Goal: Find specific page/section: Find specific page/section

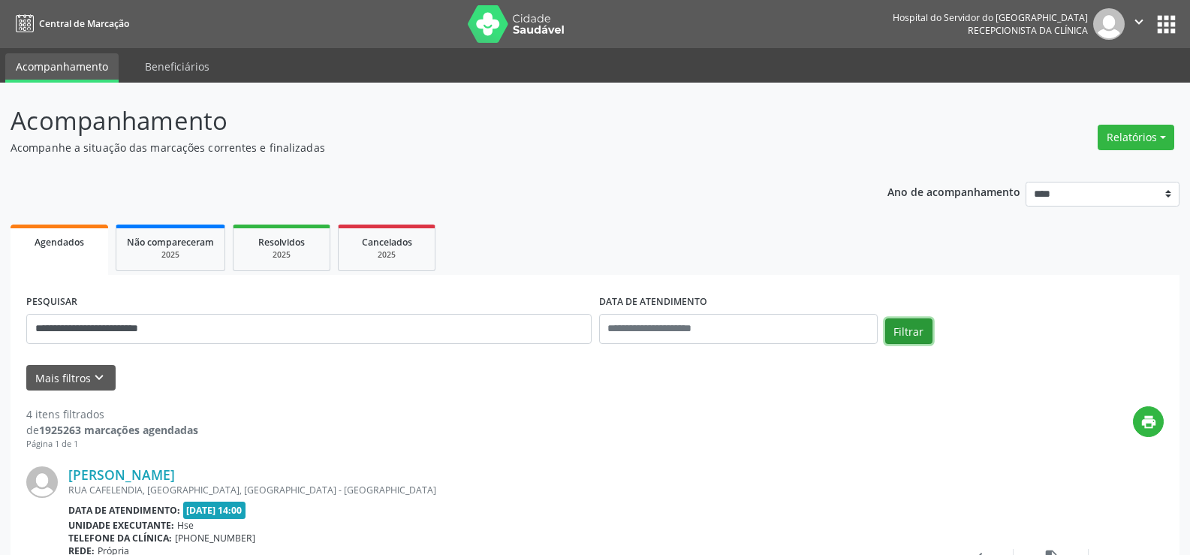
click at [916, 333] on button "Filtrar" at bounding box center [908, 331] width 47 height 26
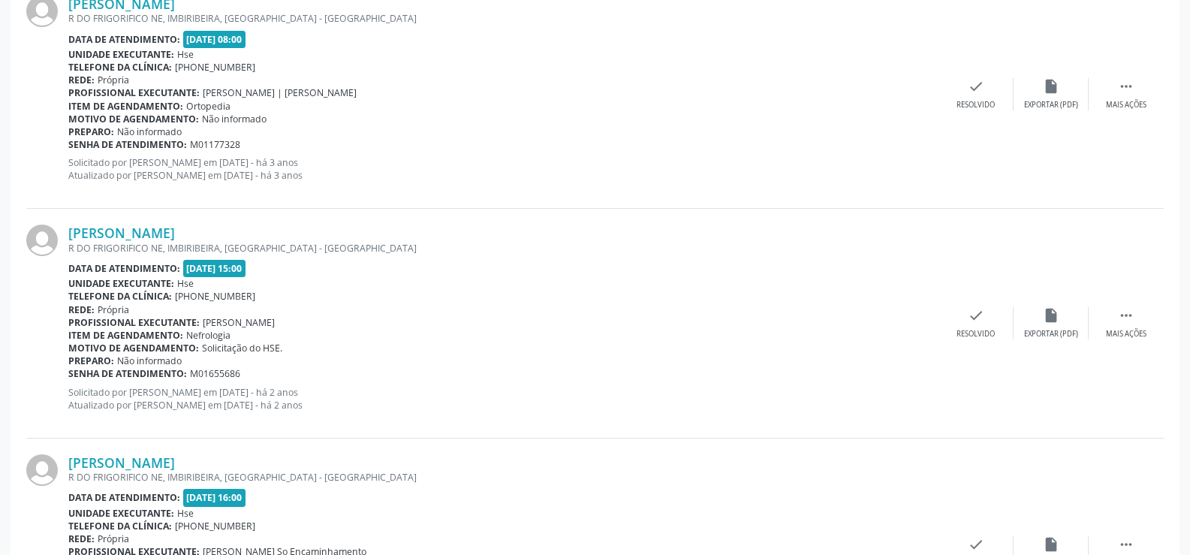
scroll to position [3404, 0]
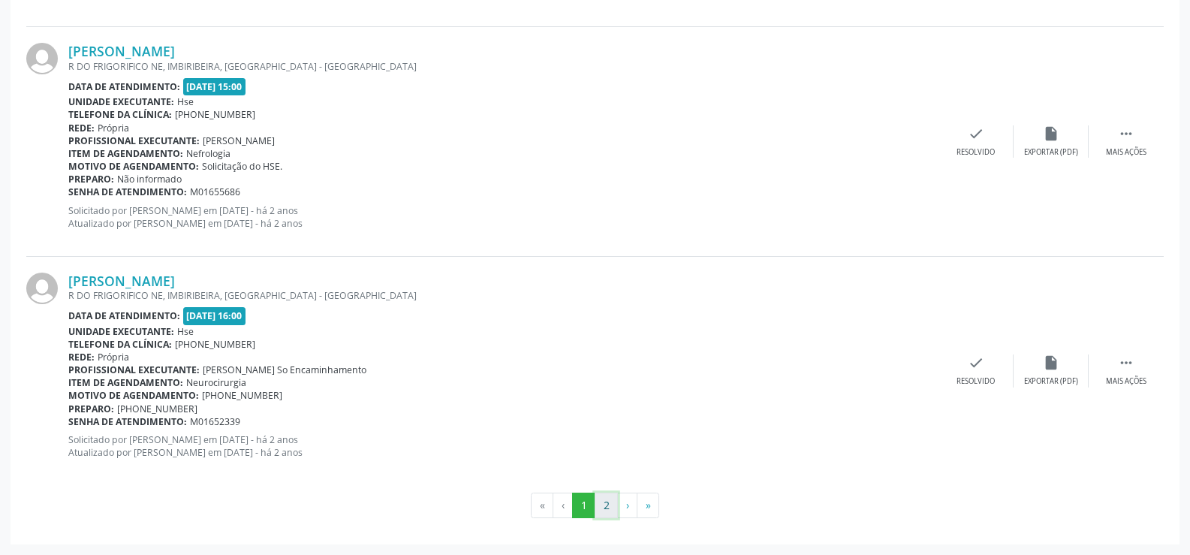
click at [600, 501] on button "2" at bounding box center [606, 506] width 23 height 26
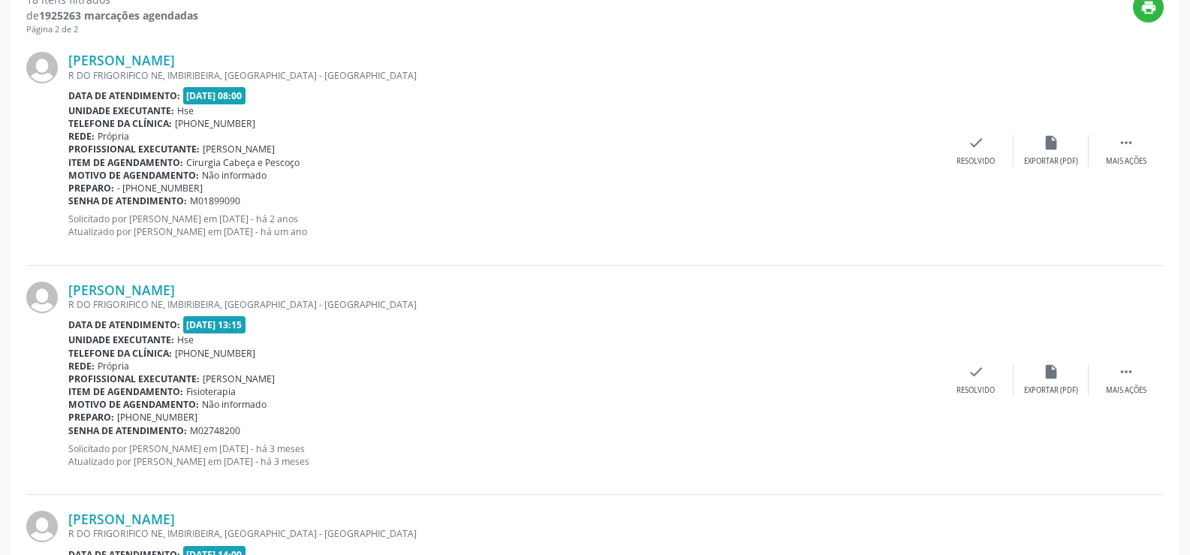
scroll to position [640, 0]
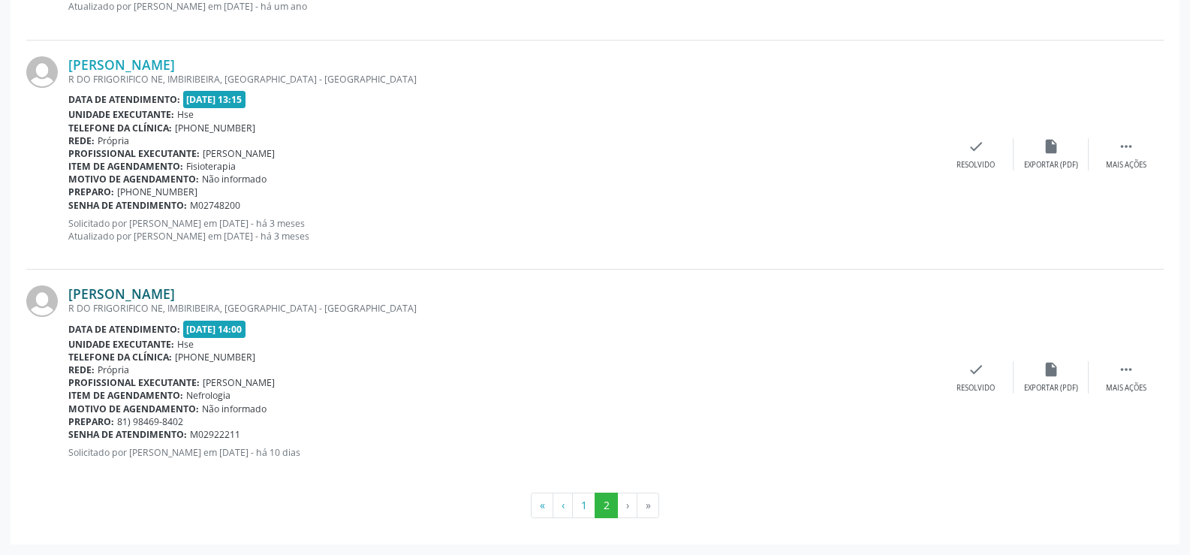
drag, startPoint x: 273, startPoint y: 289, endPoint x: 68, endPoint y: 299, distance: 204.4
click at [68, 299] on div "[PERSON_NAME]" at bounding box center [503, 293] width 870 height 17
copy link "[PERSON_NAME]"
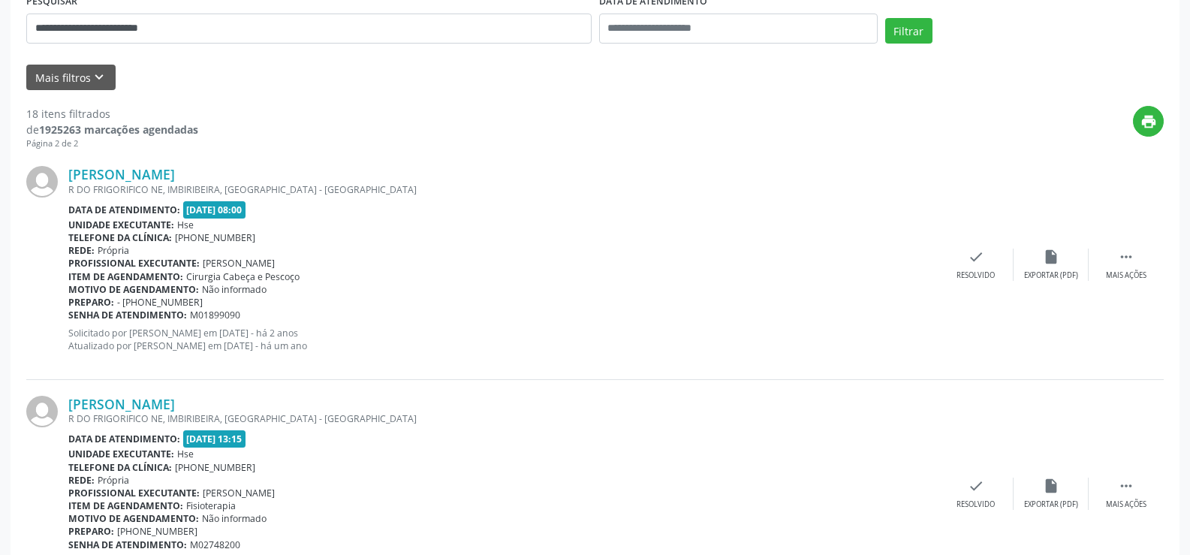
scroll to position [39, 0]
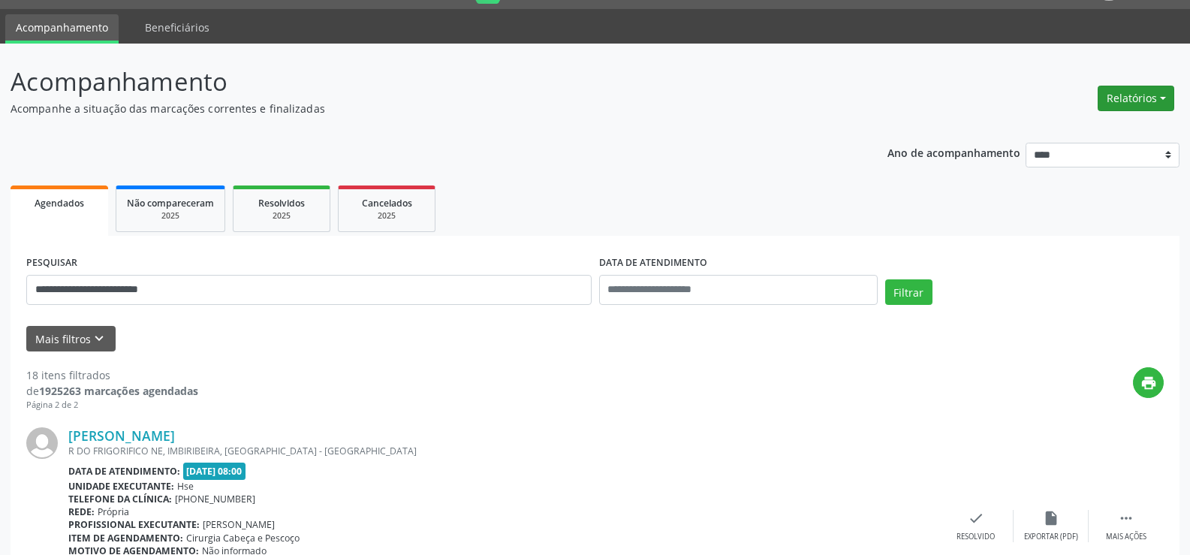
click at [1134, 102] on button "Relatórios" at bounding box center [1136, 99] width 77 height 26
click at [1119, 121] on link "Agendamentos" at bounding box center [1094, 130] width 161 height 21
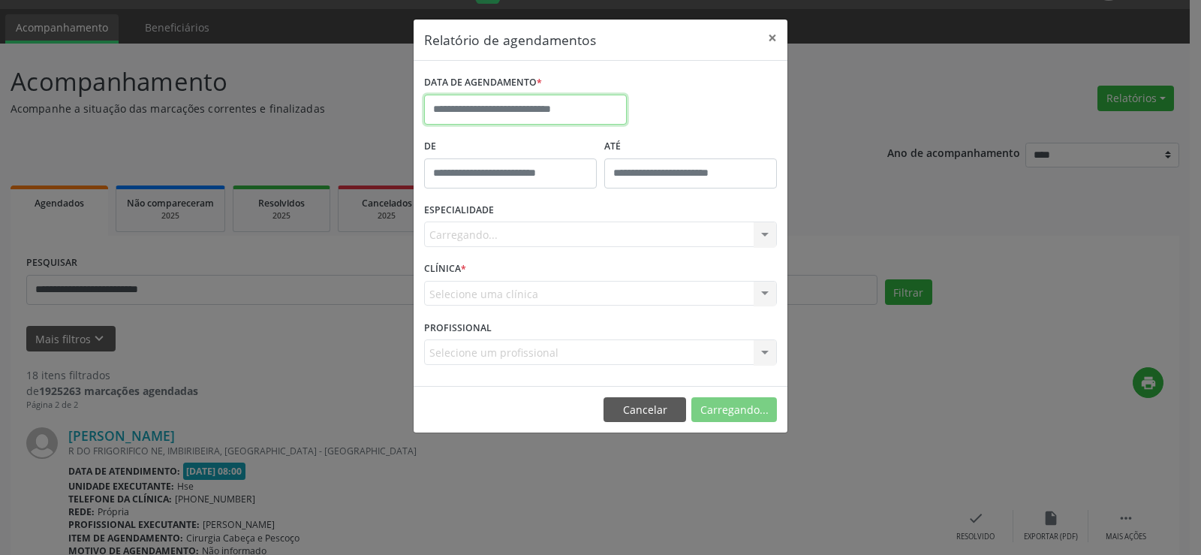
click at [551, 116] on input "text" at bounding box center [525, 110] width 203 height 30
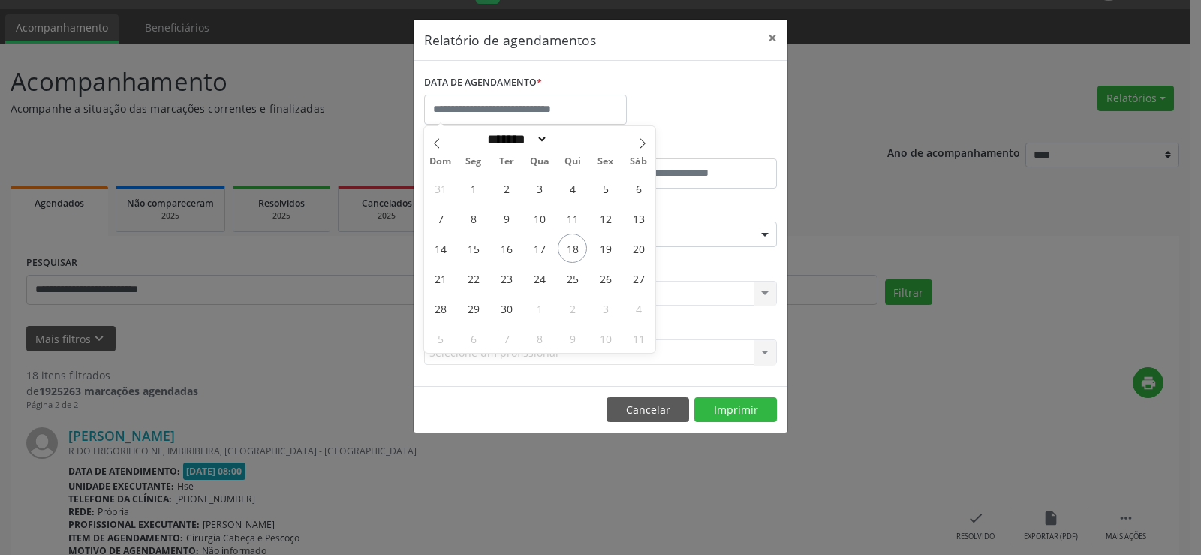
click at [914, 94] on div "Relatório de agendamentos × DATA DE AGENDAMENTO * De ATÉ ESPECIALIDADE Selecion…" at bounding box center [600, 277] width 1201 height 555
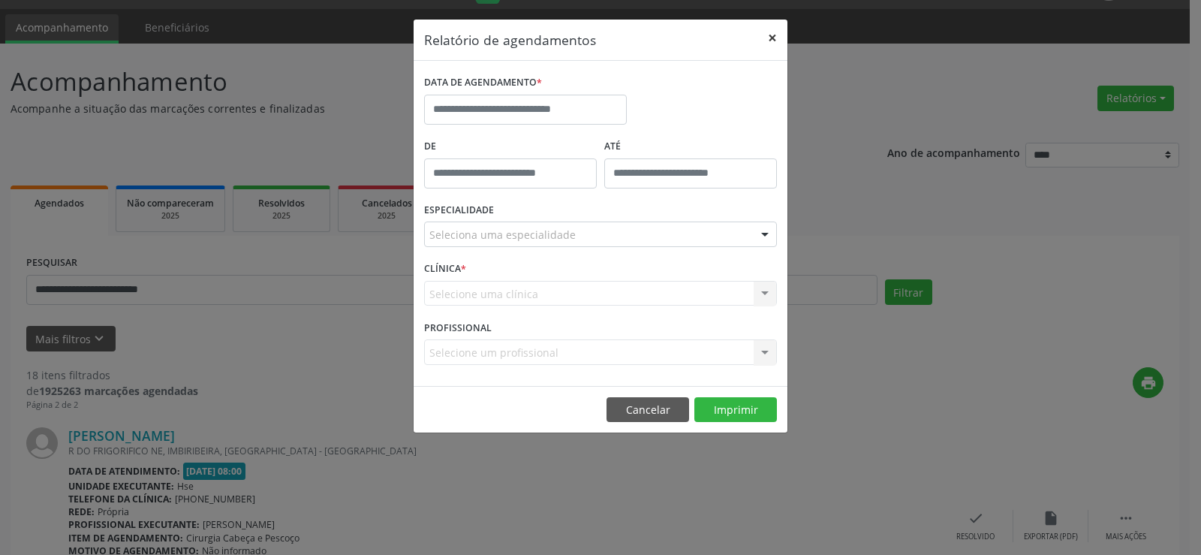
click at [775, 43] on button "×" at bounding box center [773, 38] width 30 height 37
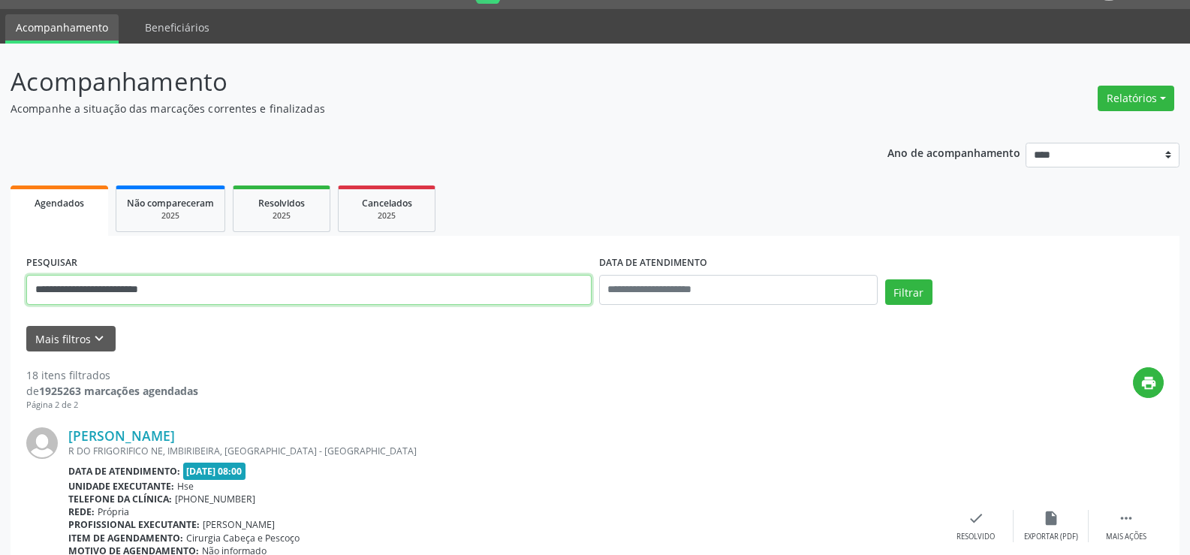
drag, startPoint x: 281, startPoint y: 286, endPoint x: 0, endPoint y: 314, distance: 282.2
click at [885, 279] on button "Filtrar" at bounding box center [908, 292] width 47 height 26
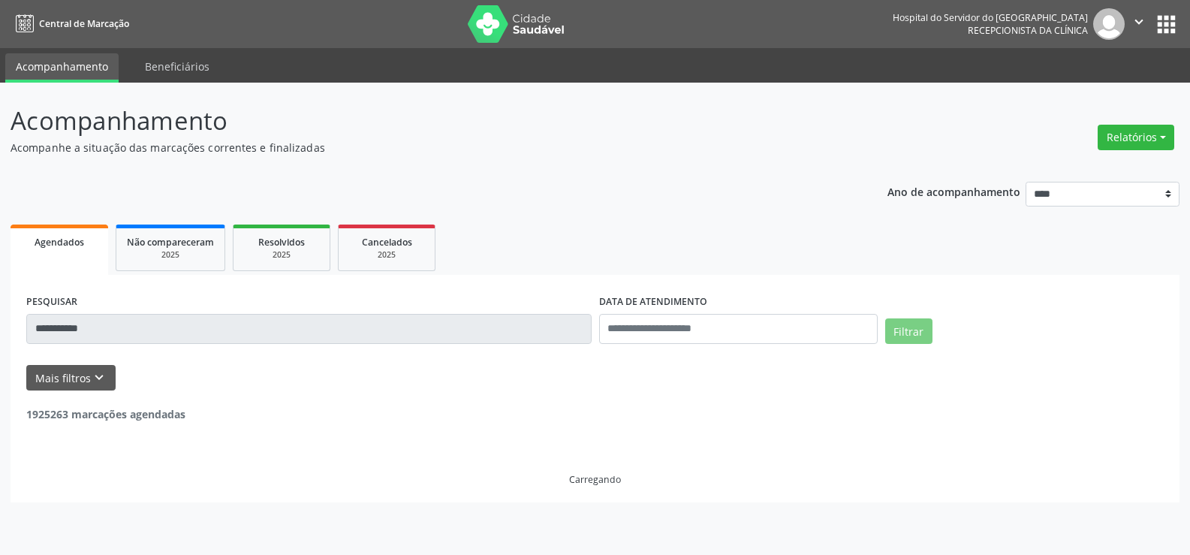
scroll to position [0, 0]
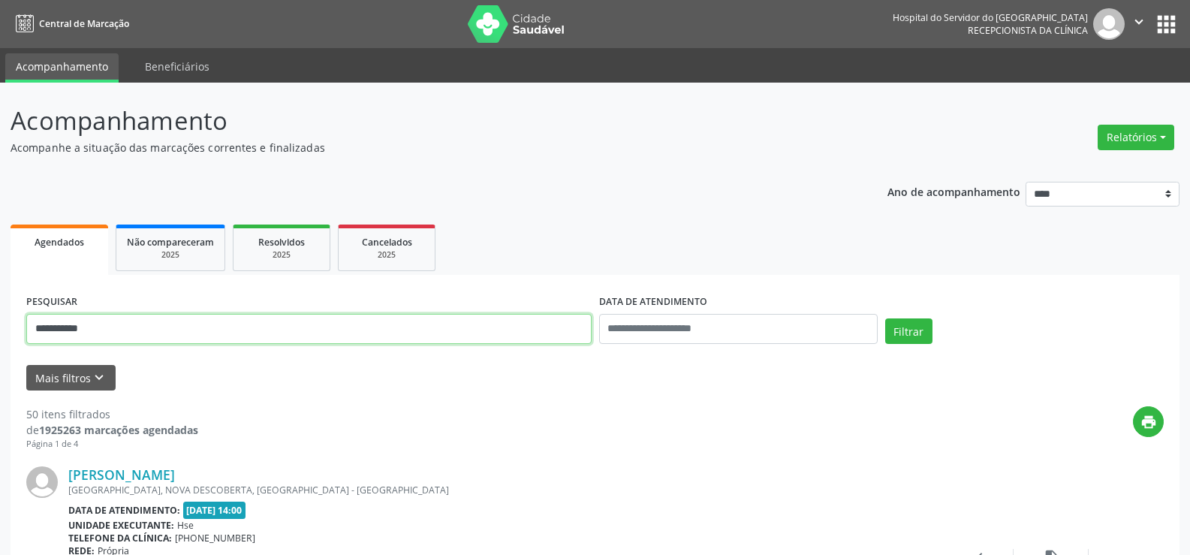
click at [119, 324] on input "**********" at bounding box center [308, 329] width 565 height 30
type input "******"
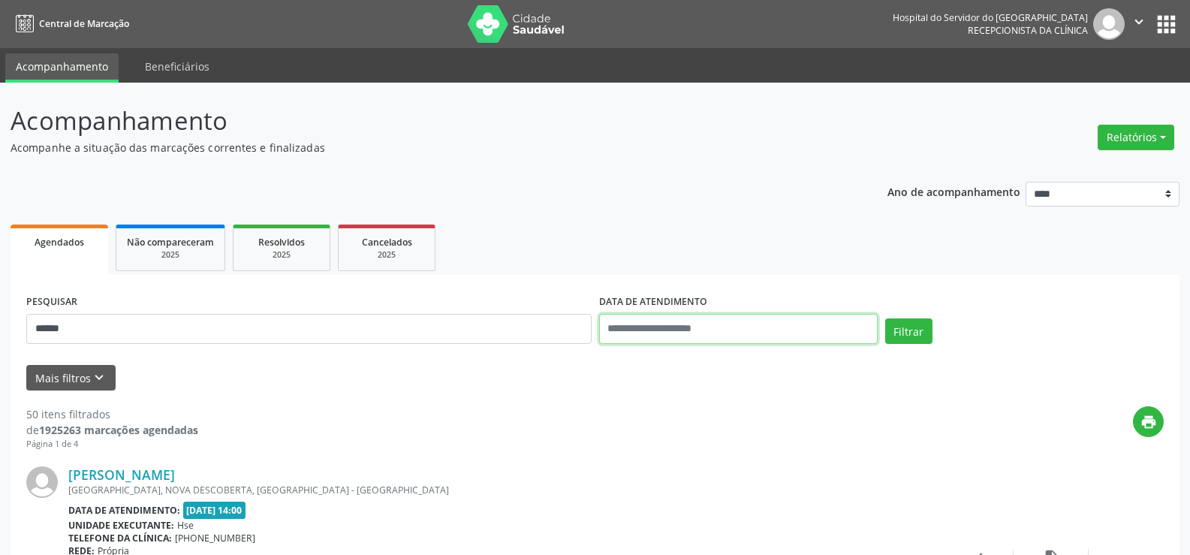
click at [671, 333] on input "text" at bounding box center [738, 329] width 279 height 30
click at [752, 213] on span "18" at bounding box center [747, 207] width 29 height 29
type input "**********"
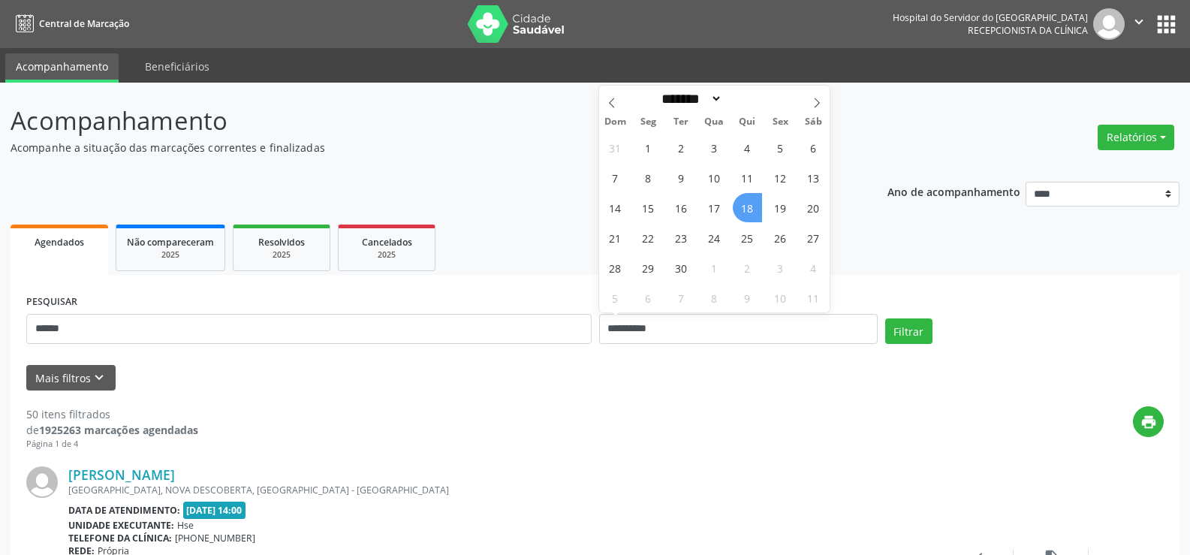
click at [752, 213] on span "18" at bounding box center [747, 207] width 29 height 29
click at [899, 325] on button "Filtrar" at bounding box center [908, 331] width 47 height 26
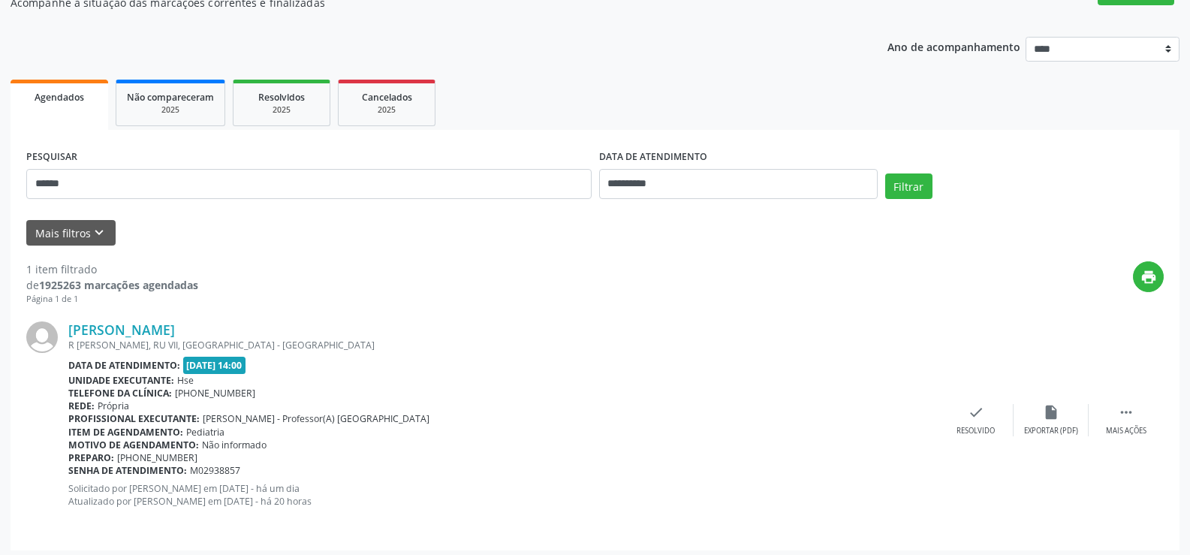
scroll to position [151, 0]
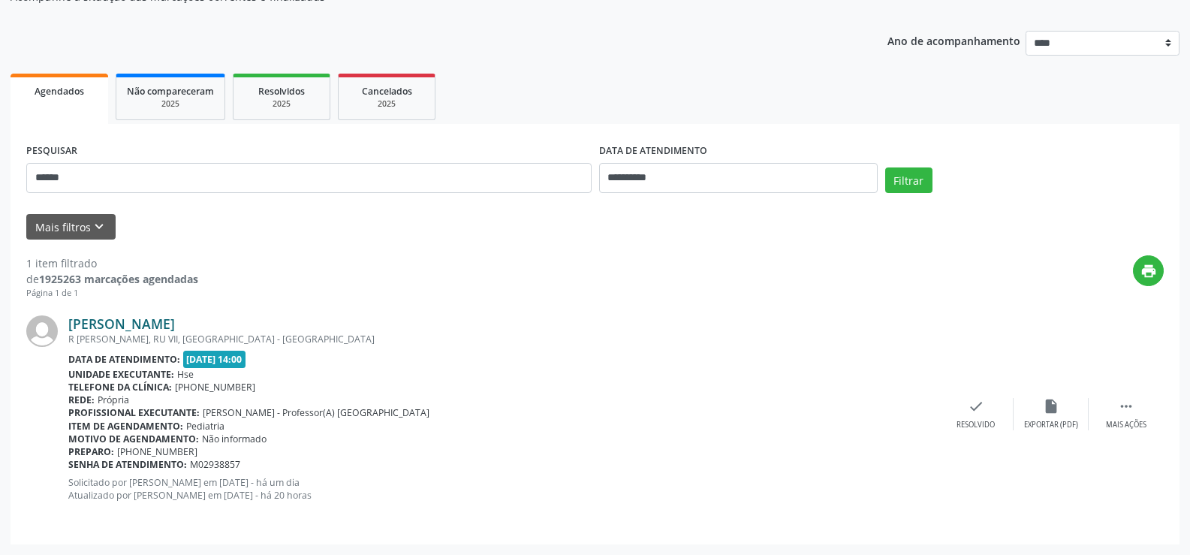
click at [175, 327] on link "[PERSON_NAME]" at bounding box center [121, 323] width 107 height 17
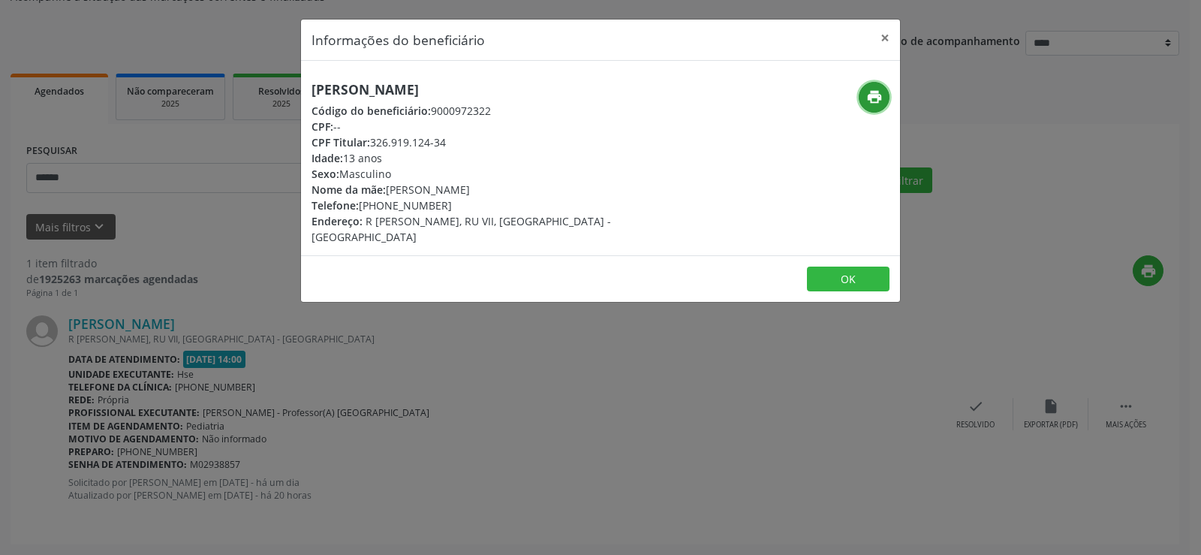
click at [871, 92] on icon "print" at bounding box center [874, 97] width 17 height 17
drag, startPoint x: 519, startPoint y: 86, endPoint x: 314, endPoint y: 82, distance: 205.0
click at [314, 82] on h5 "[PERSON_NAME]" at bounding box center [501, 90] width 378 height 16
copy h5 "[PERSON_NAME]"
click at [176, 173] on div "Informações do beneficiário × [PERSON_NAME] Código do beneficiário: 9000972322 …" at bounding box center [600, 277] width 1201 height 555
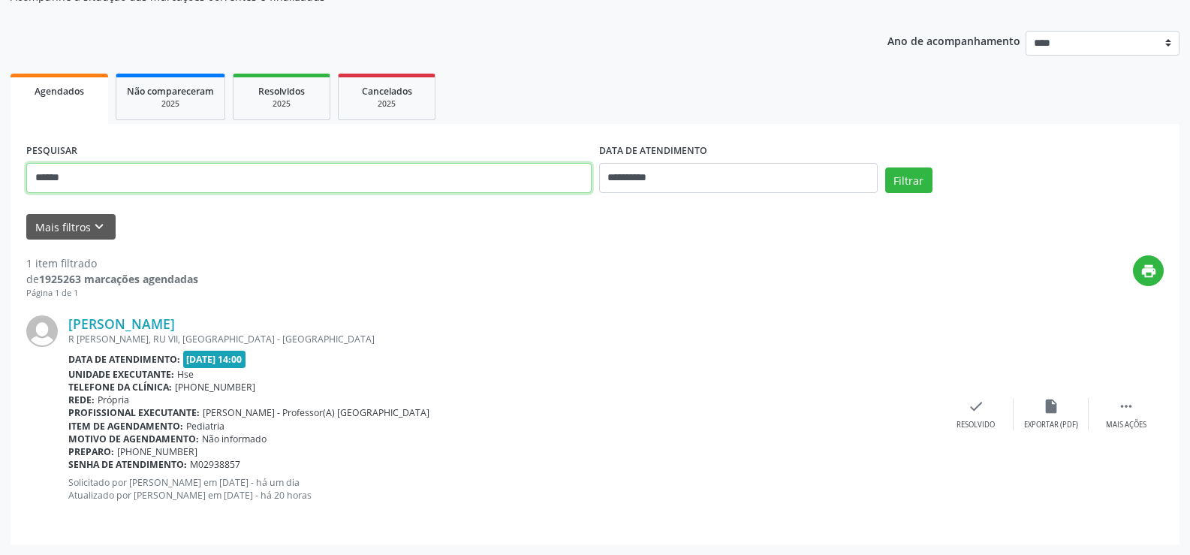
drag, startPoint x: 169, startPoint y: 179, endPoint x: 0, endPoint y: 179, distance: 168.9
click at [0, 179] on div "**********" at bounding box center [595, 243] width 1190 height 623
paste input "**********"
type input "**********"
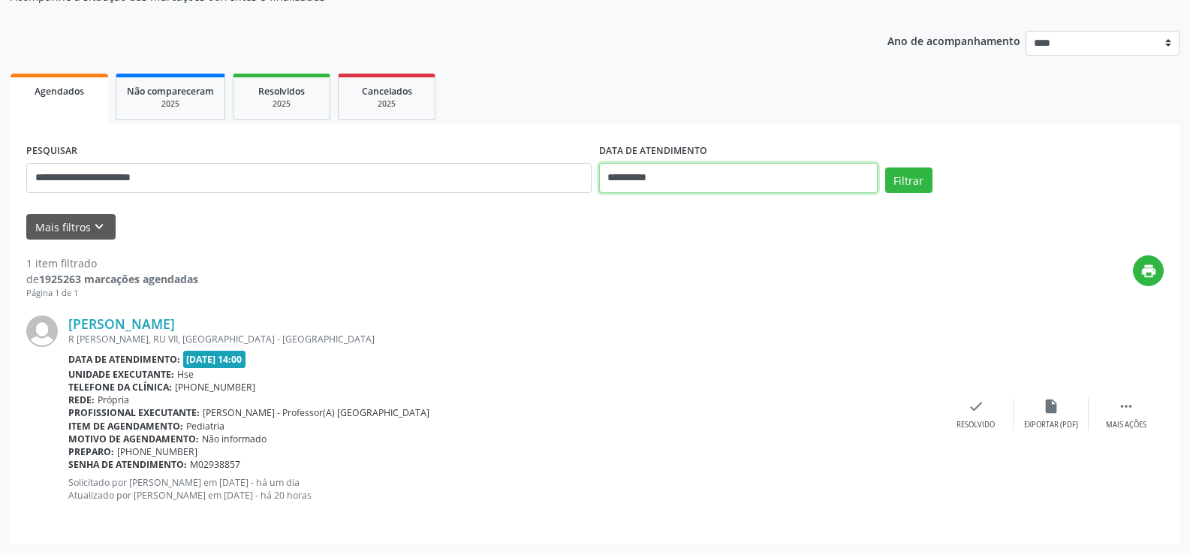
click at [725, 174] on input "**********" at bounding box center [738, 178] width 279 height 30
click at [895, 174] on button "Filtrar" at bounding box center [908, 180] width 47 height 26
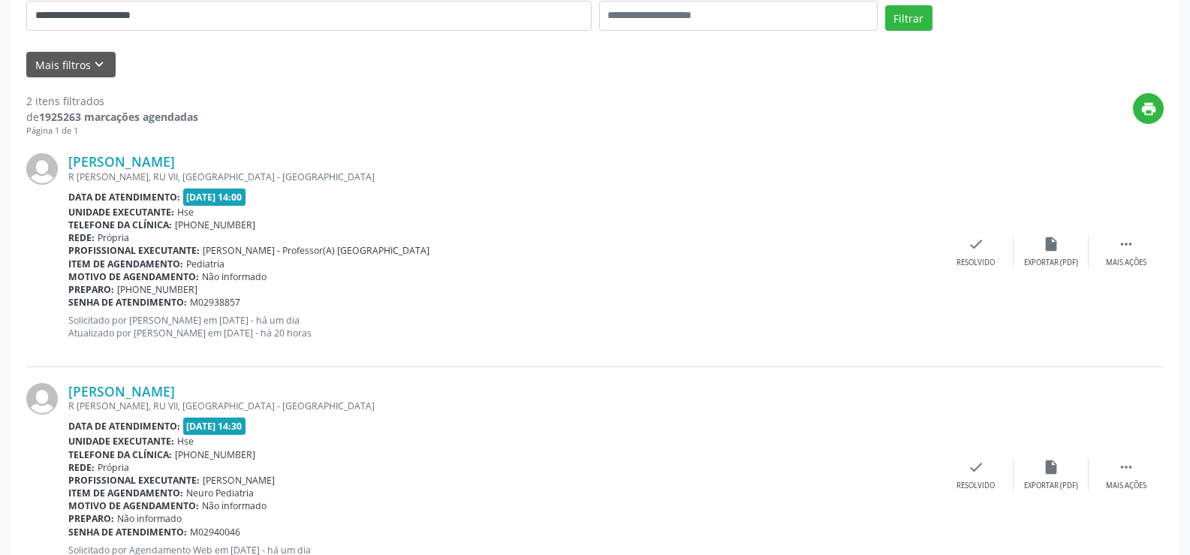
scroll to position [292, 0]
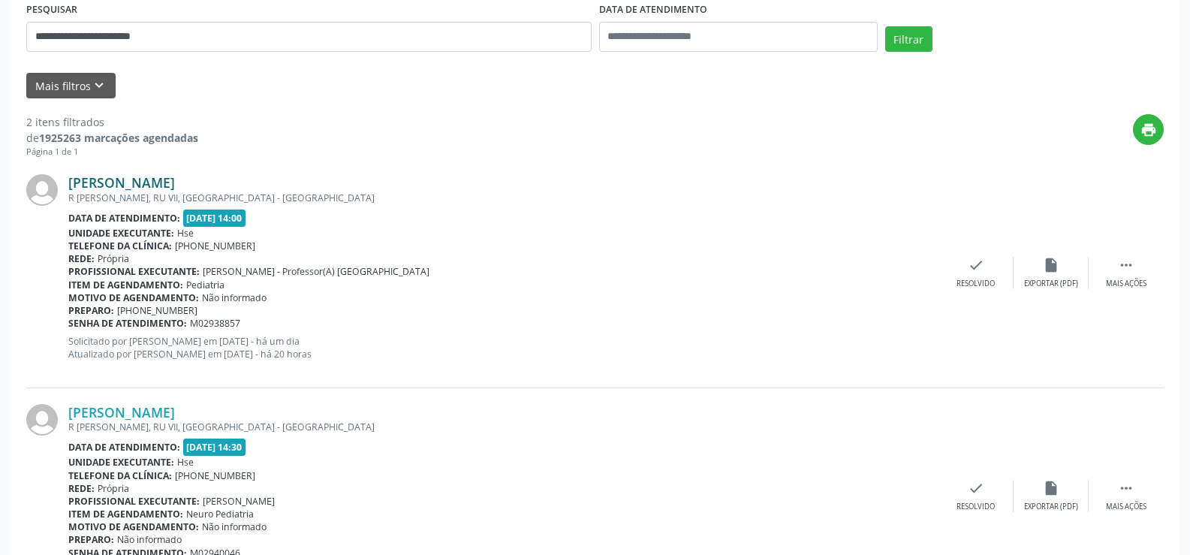
click at [175, 188] on link "[PERSON_NAME]" at bounding box center [121, 182] width 107 height 17
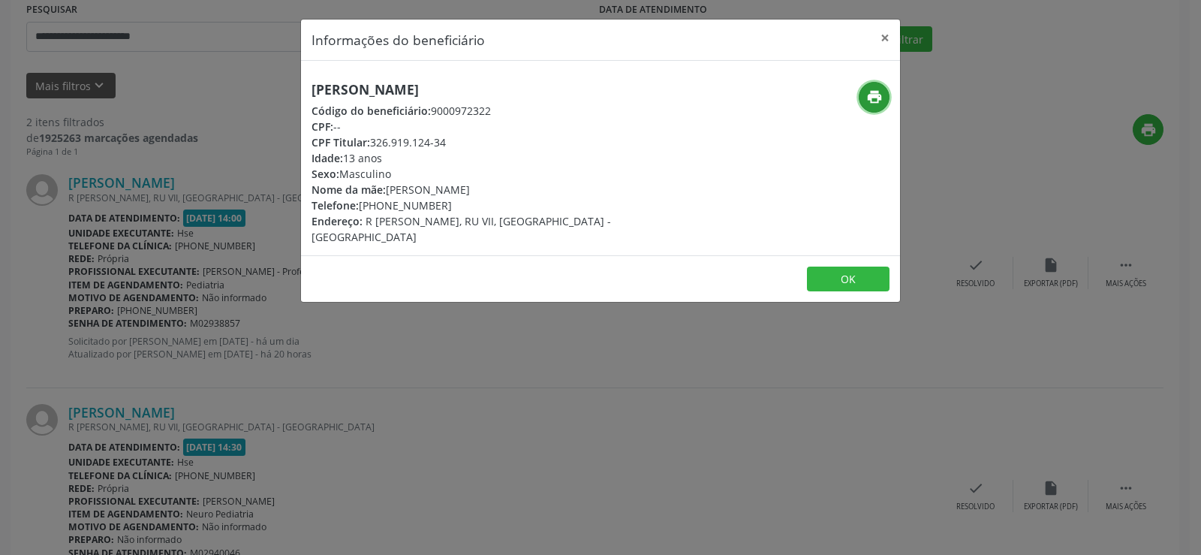
click at [870, 101] on icon "print" at bounding box center [874, 97] width 17 height 17
click at [888, 33] on button "×" at bounding box center [885, 38] width 30 height 37
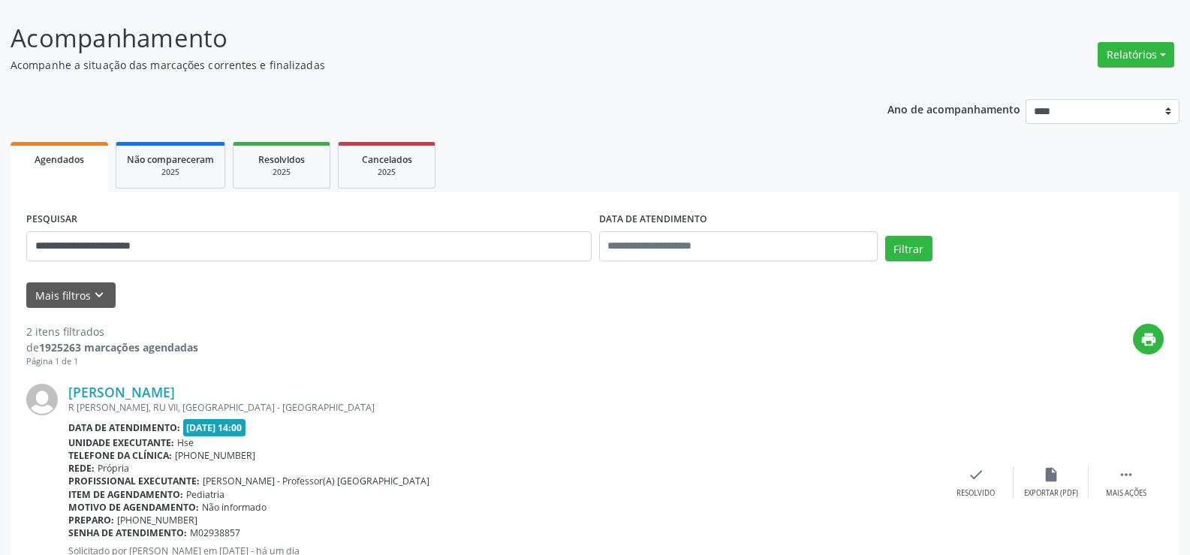
scroll to position [67, 0]
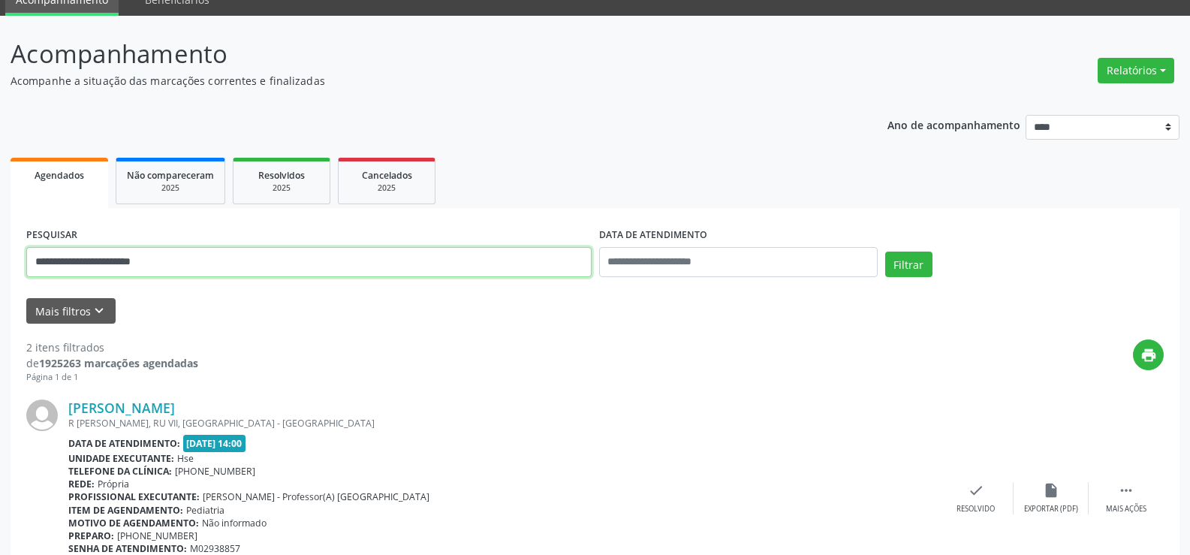
drag, startPoint x: 184, startPoint y: 256, endPoint x: 0, endPoint y: 265, distance: 184.2
click at [0, 265] on div "**********" at bounding box center [595, 435] width 1190 height 839
paste input "text"
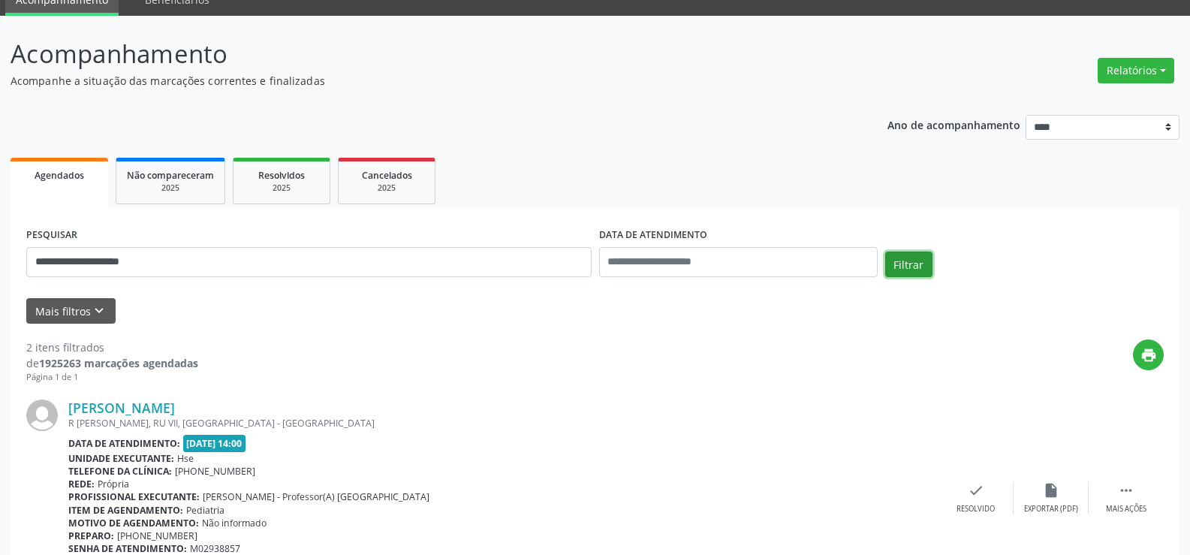
click at [920, 266] on button "Filtrar" at bounding box center [908, 265] width 47 height 26
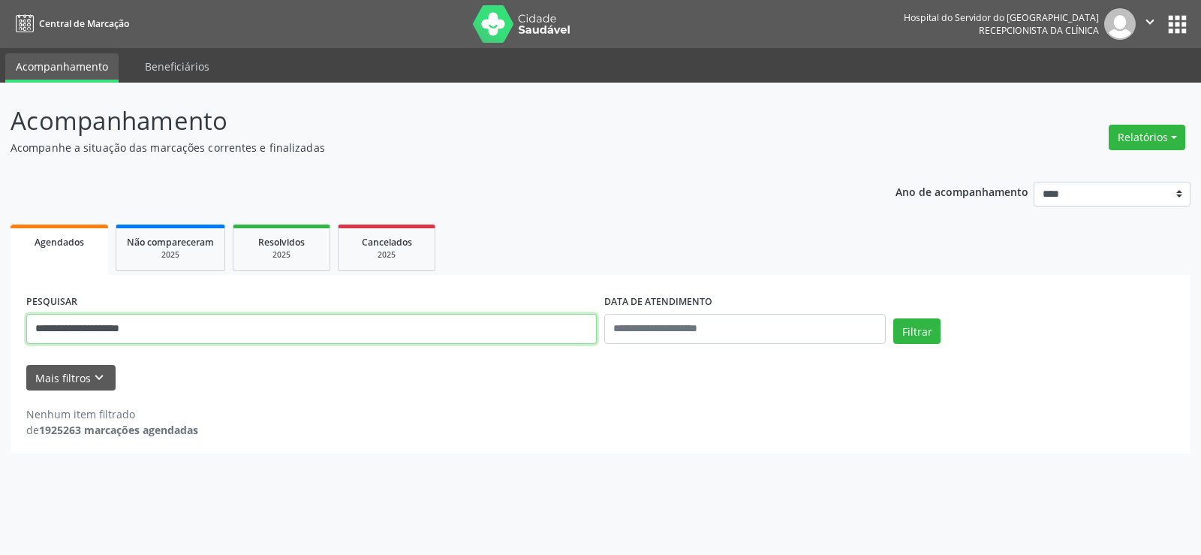
drag, startPoint x: 195, startPoint y: 335, endPoint x: 0, endPoint y: 336, distance: 195.2
click at [0, 336] on div "**********" at bounding box center [600, 319] width 1201 height 472
click at [893, 318] on button "Filtrar" at bounding box center [916, 331] width 47 height 26
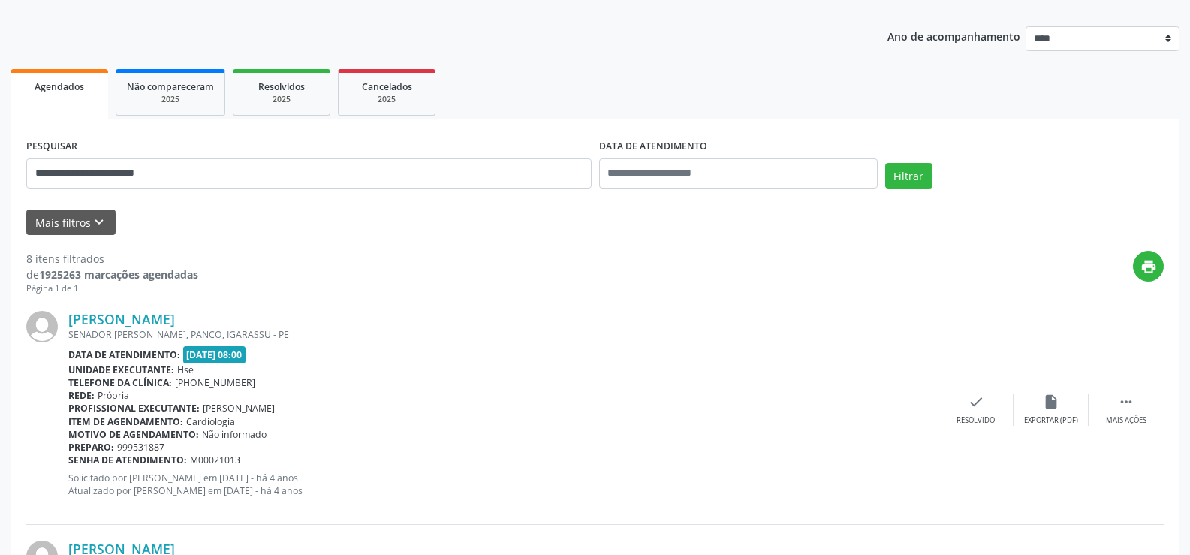
scroll to position [150, 0]
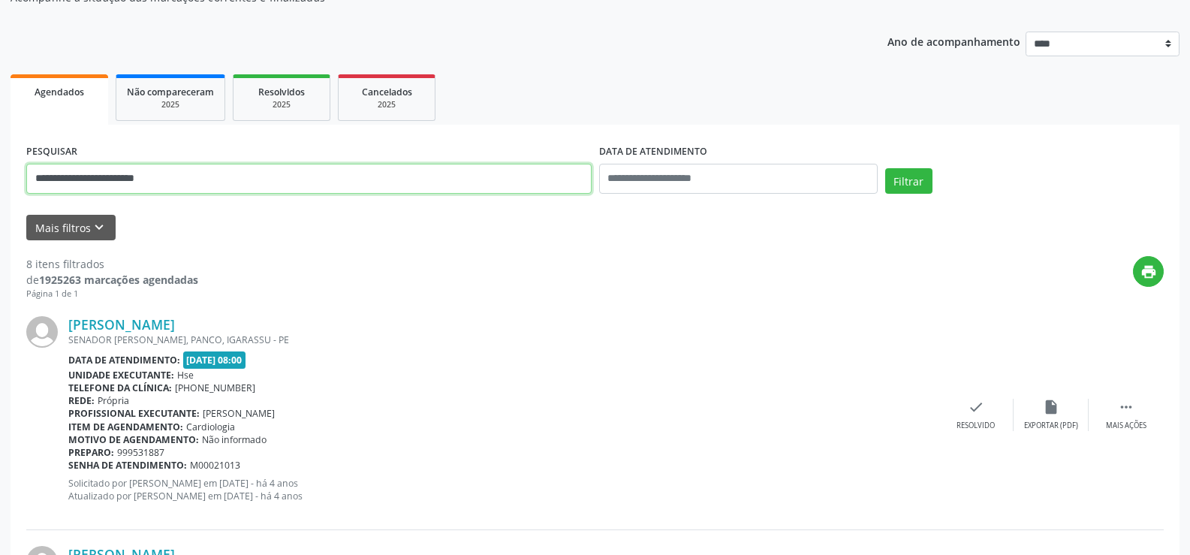
drag, startPoint x: 224, startPoint y: 182, endPoint x: 0, endPoint y: 196, distance: 224.9
click at [885, 168] on button "Filtrar" at bounding box center [908, 181] width 47 height 26
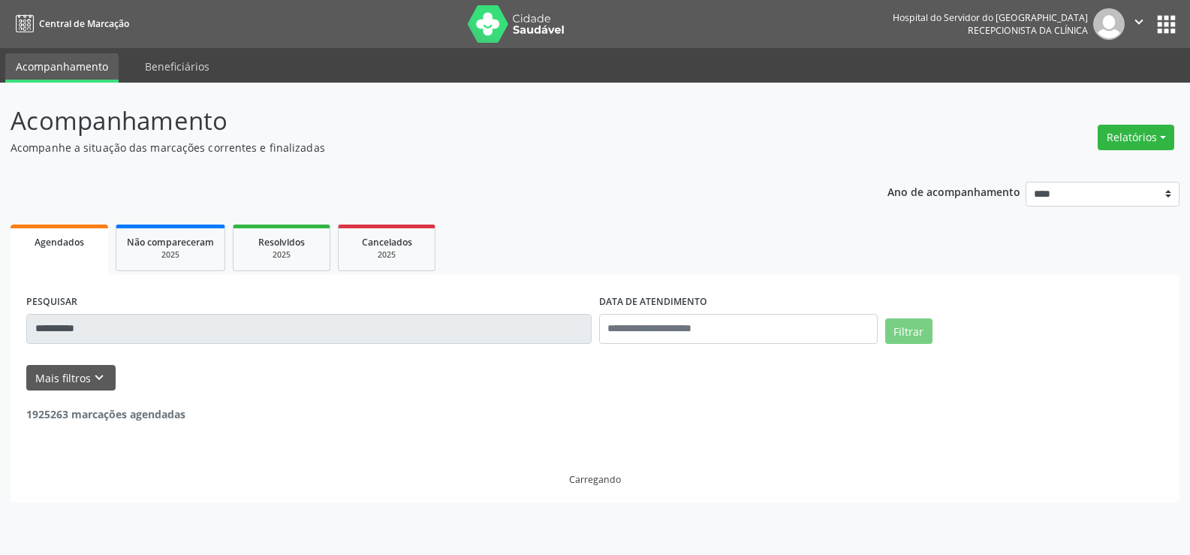
scroll to position [0, 0]
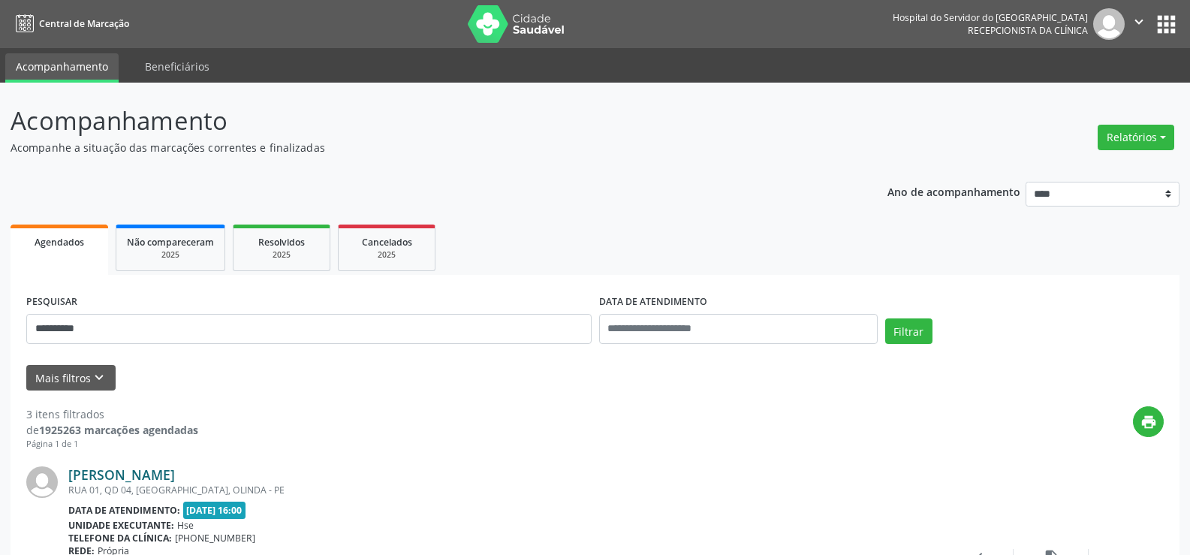
click at [175, 473] on link "[PERSON_NAME]" at bounding box center [121, 474] width 107 height 17
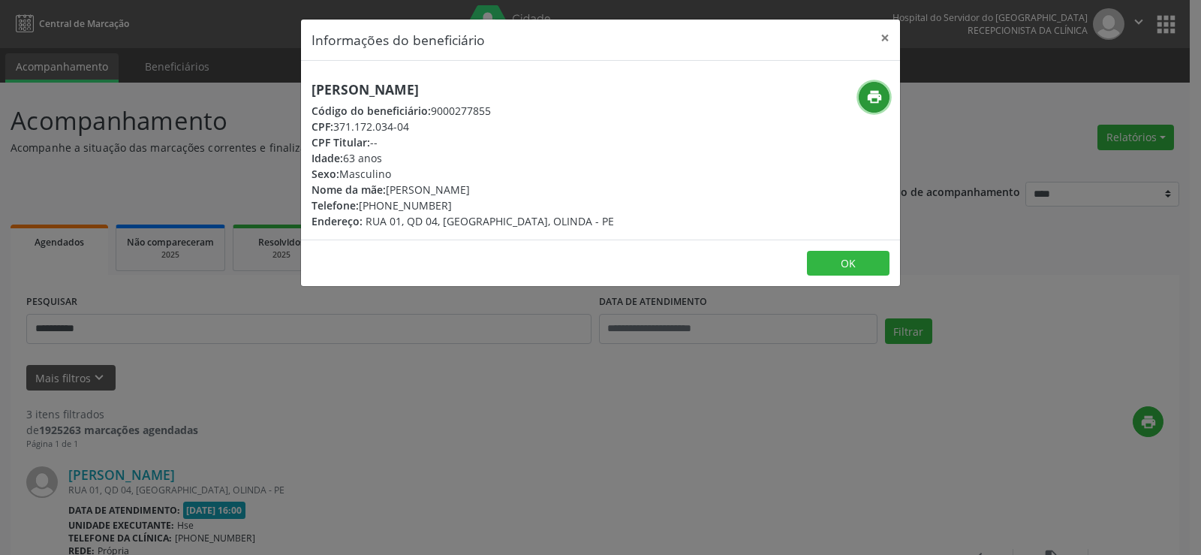
click at [871, 98] on icon "print" at bounding box center [874, 97] width 17 height 17
click at [883, 36] on button "×" at bounding box center [885, 38] width 30 height 37
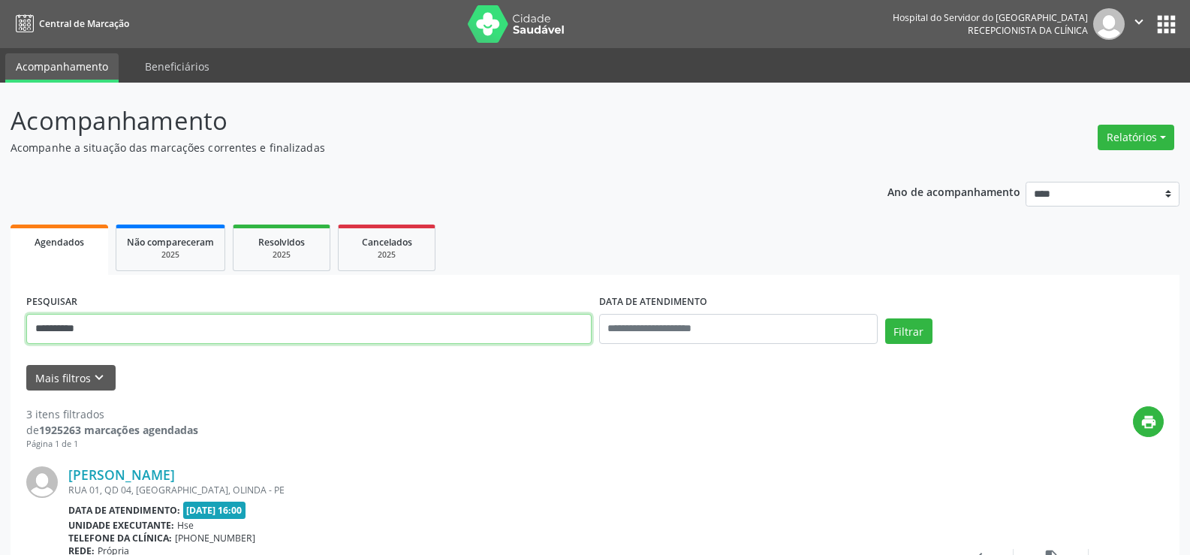
drag, startPoint x: 153, startPoint y: 329, endPoint x: 0, endPoint y: 332, distance: 153.2
click at [885, 318] on button "Filtrar" at bounding box center [908, 331] width 47 height 26
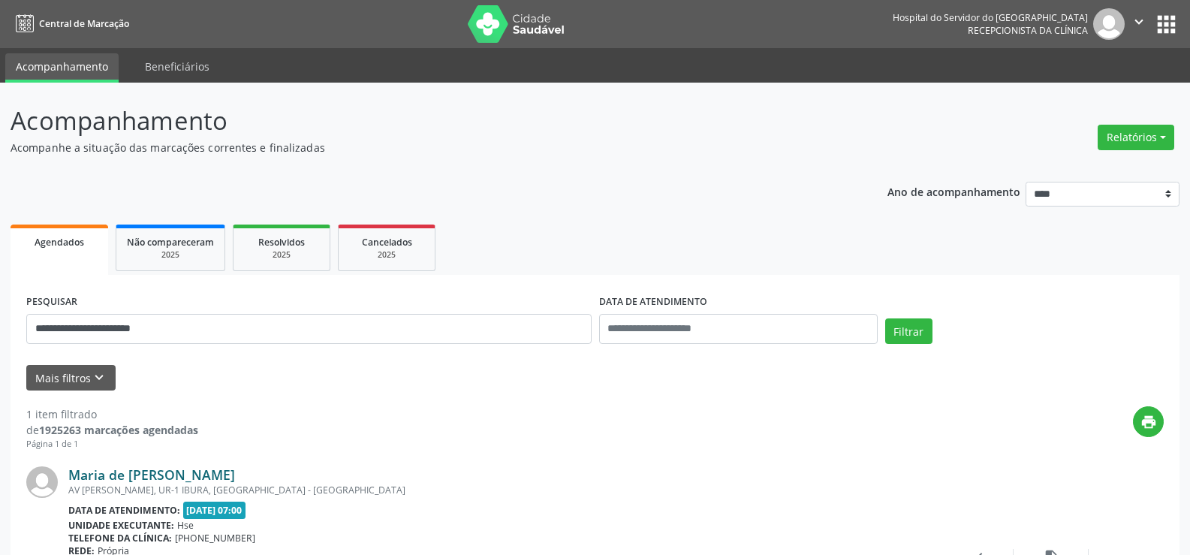
click at [235, 471] on link "Maria de [PERSON_NAME]" at bounding box center [151, 474] width 167 height 17
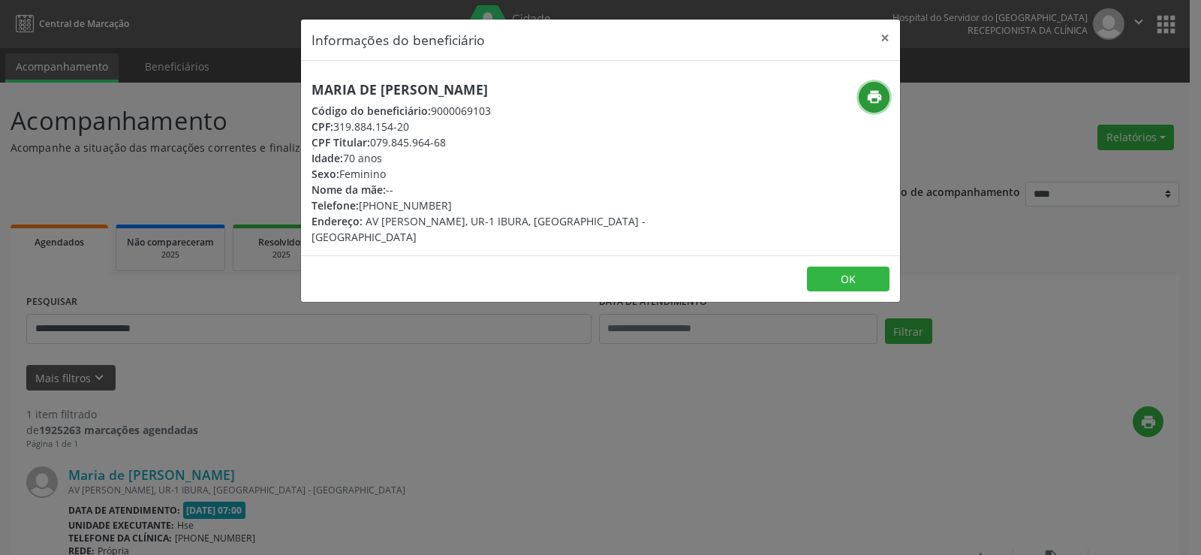
click at [883, 102] on button "print" at bounding box center [874, 97] width 31 height 31
click at [884, 41] on button "×" at bounding box center [885, 38] width 30 height 37
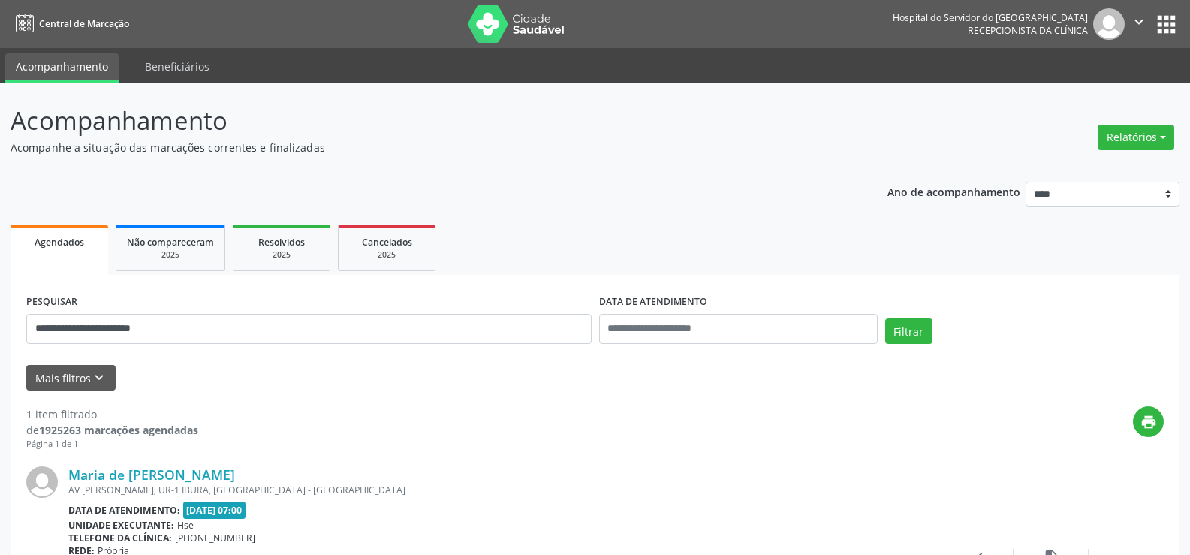
click at [188, 312] on div "**********" at bounding box center [309, 323] width 573 height 64
drag, startPoint x: 188, startPoint y: 328, endPoint x: 0, endPoint y: 297, distance: 190.2
click at [0, 297] on div "**********" at bounding box center [595, 394] width 1190 height 623
click at [885, 318] on button "Filtrar" at bounding box center [908, 331] width 47 height 26
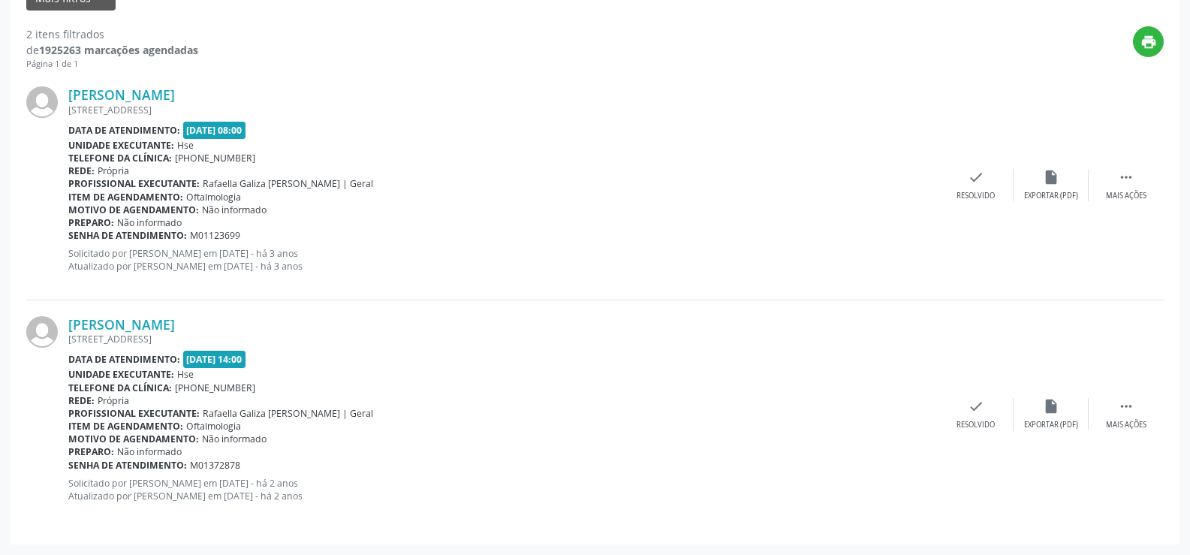
scroll to position [155, 0]
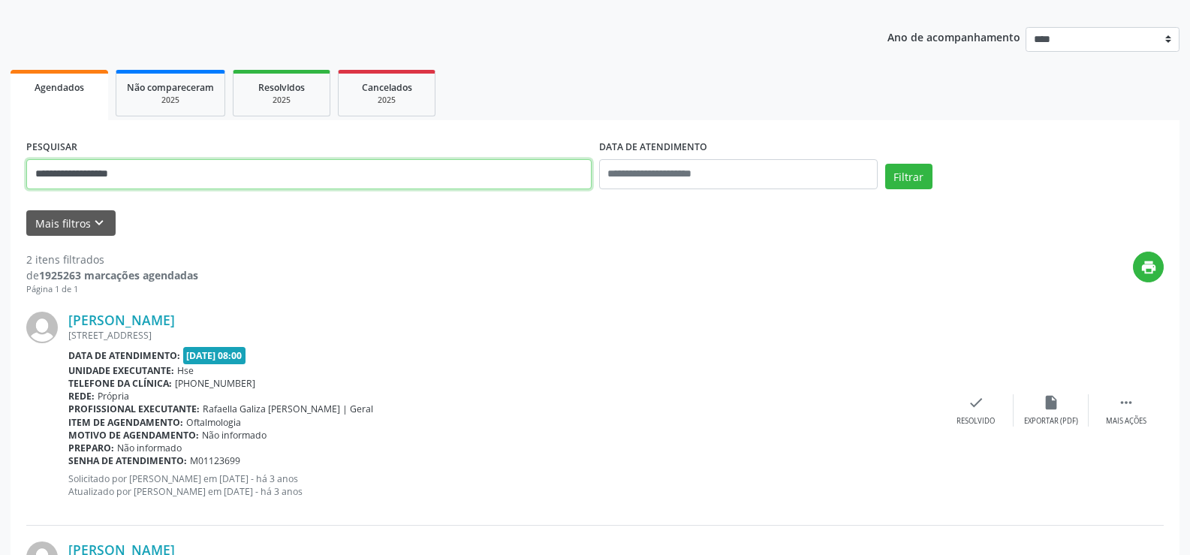
drag, startPoint x: 155, startPoint y: 176, endPoint x: 0, endPoint y: 179, distance: 155.5
click at [0, 179] on div "**********" at bounding box center [595, 354] width 1190 height 852
paste input "**********"
type input "**********"
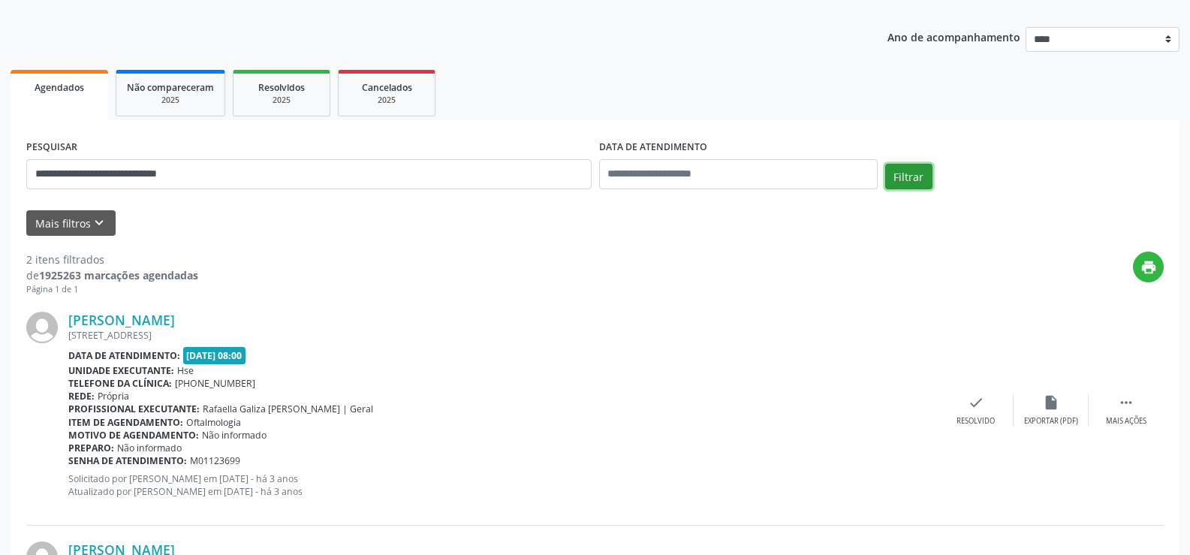
click at [900, 182] on button "Filtrar" at bounding box center [908, 177] width 47 height 26
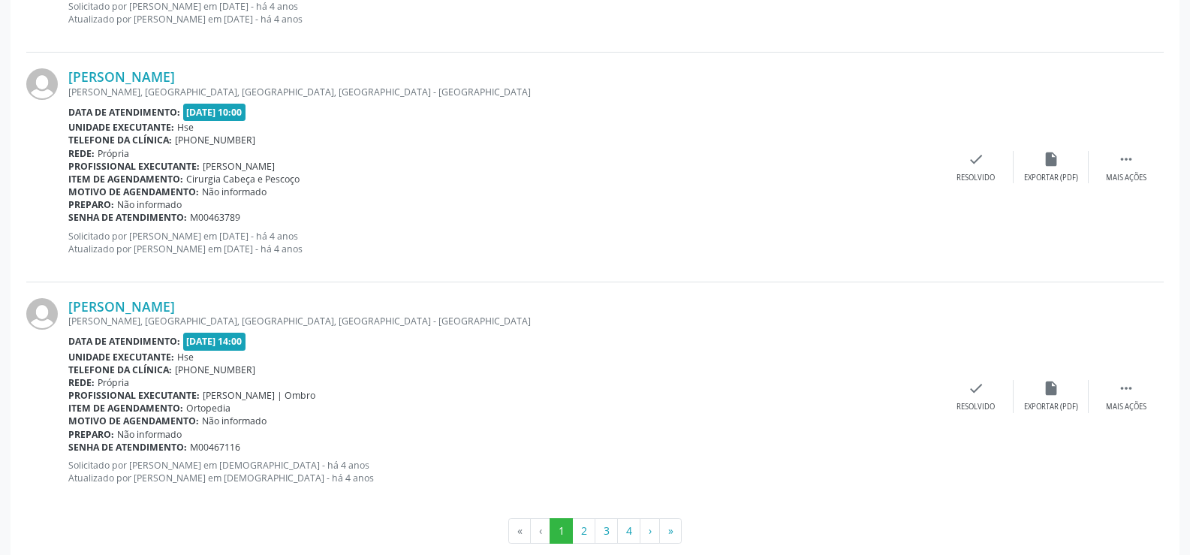
scroll to position [3404, 0]
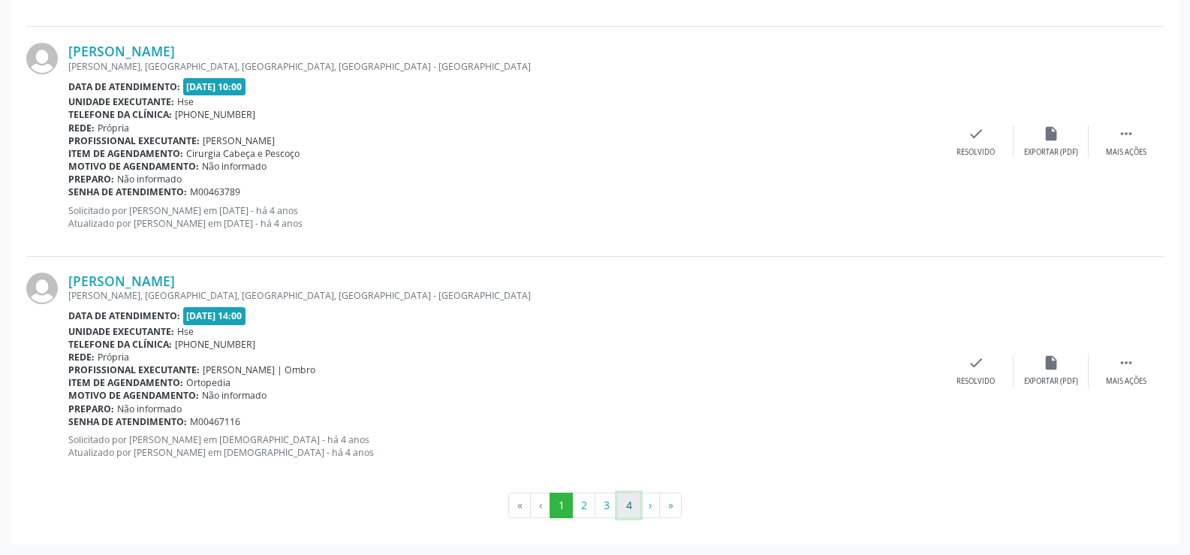
click at [631, 509] on button "4" at bounding box center [628, 506] width 23 height 26
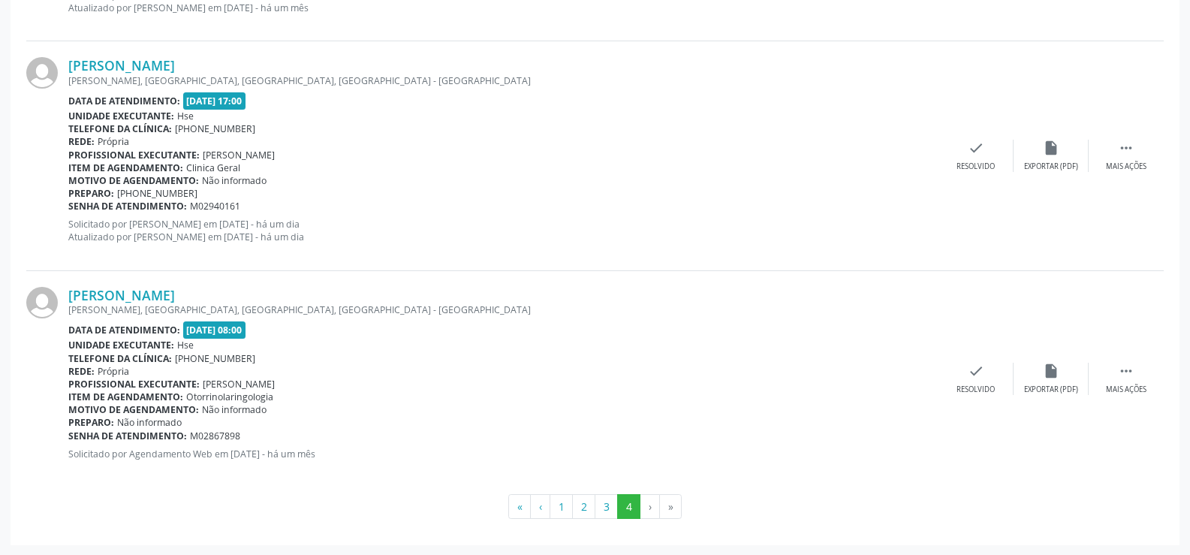
scroll to position [2703, 0]
